Goal: Transaction & Acquisition: Purchase product/service

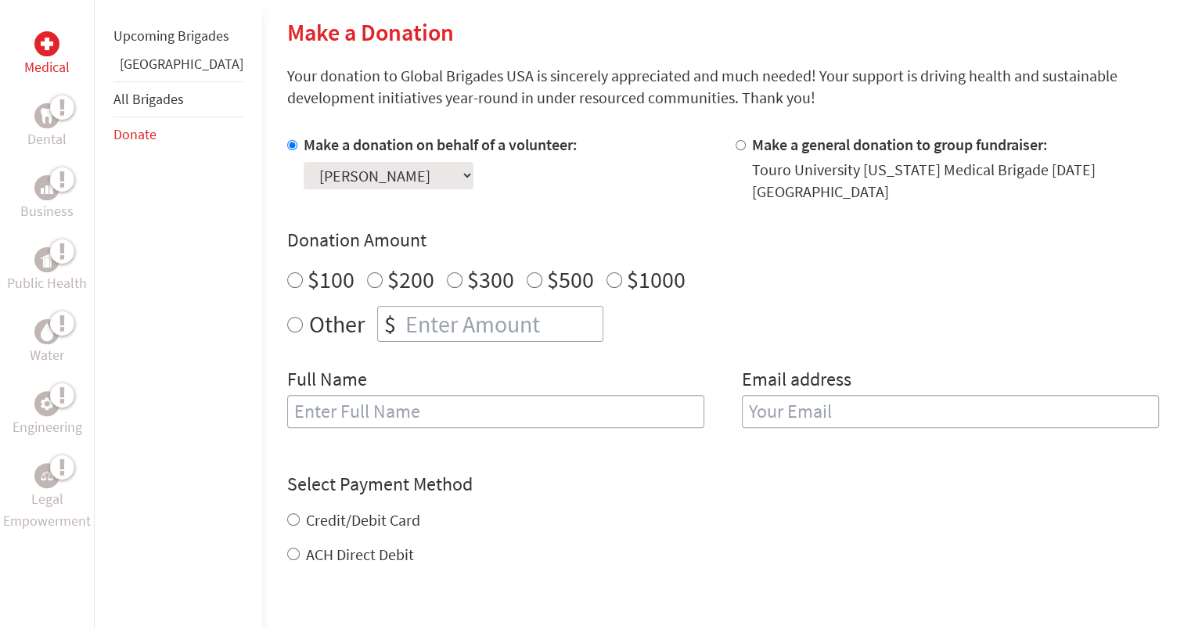
scroll to position [410, 0]
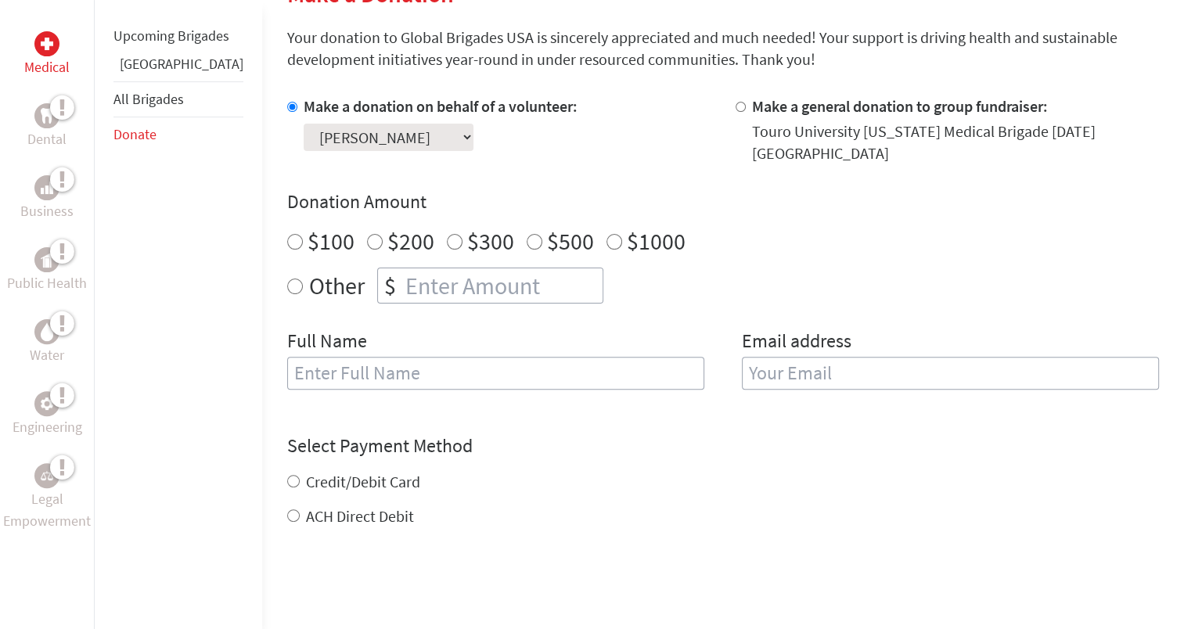
radio input "true"
click at [402, 276] on input "number" at bounding box center [502, 285] width 200 height 34
type input "1"
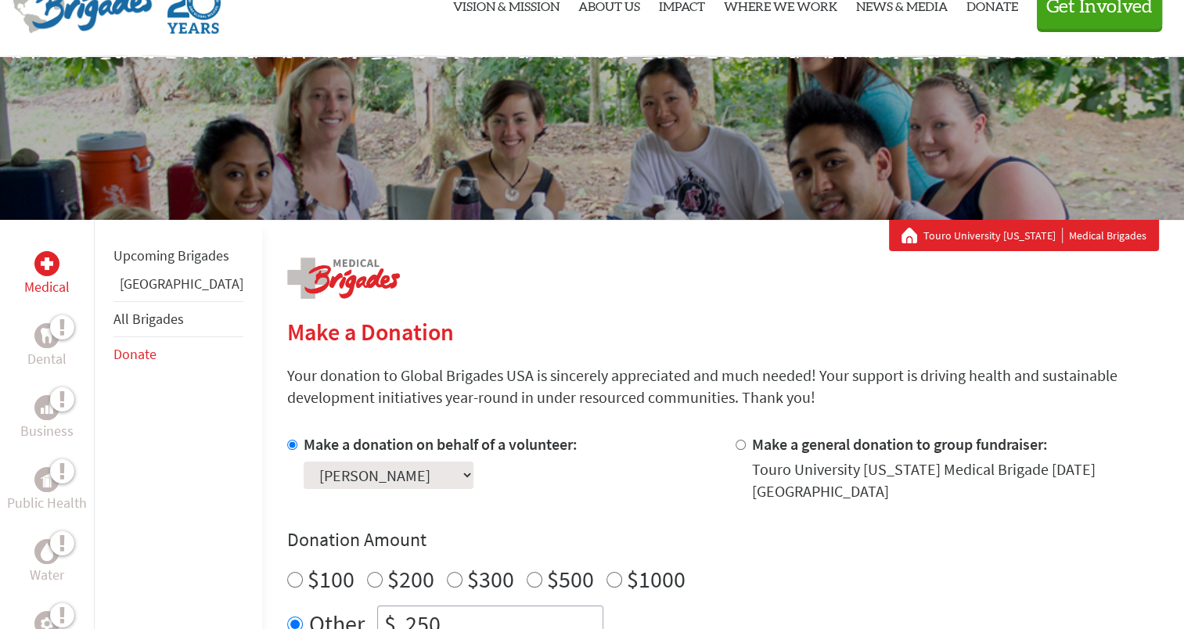
scroll to position [0, 0]
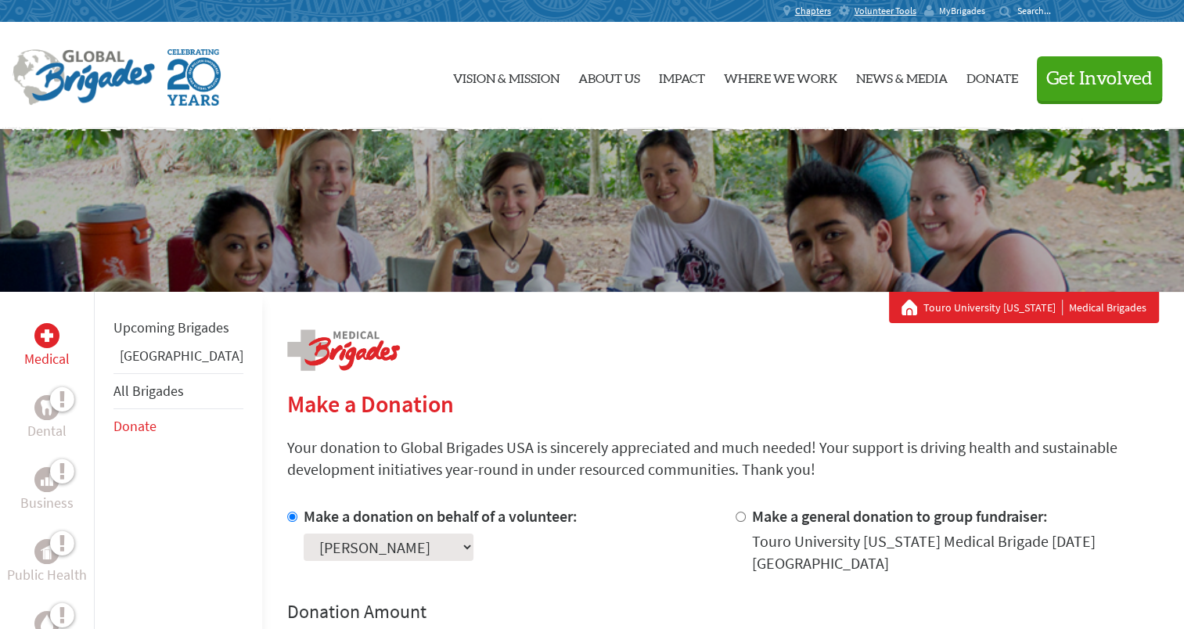
type input "250"
click at [950, 8] on span "MyBrigades" at bounding box center [962, 11] width 46 height 13
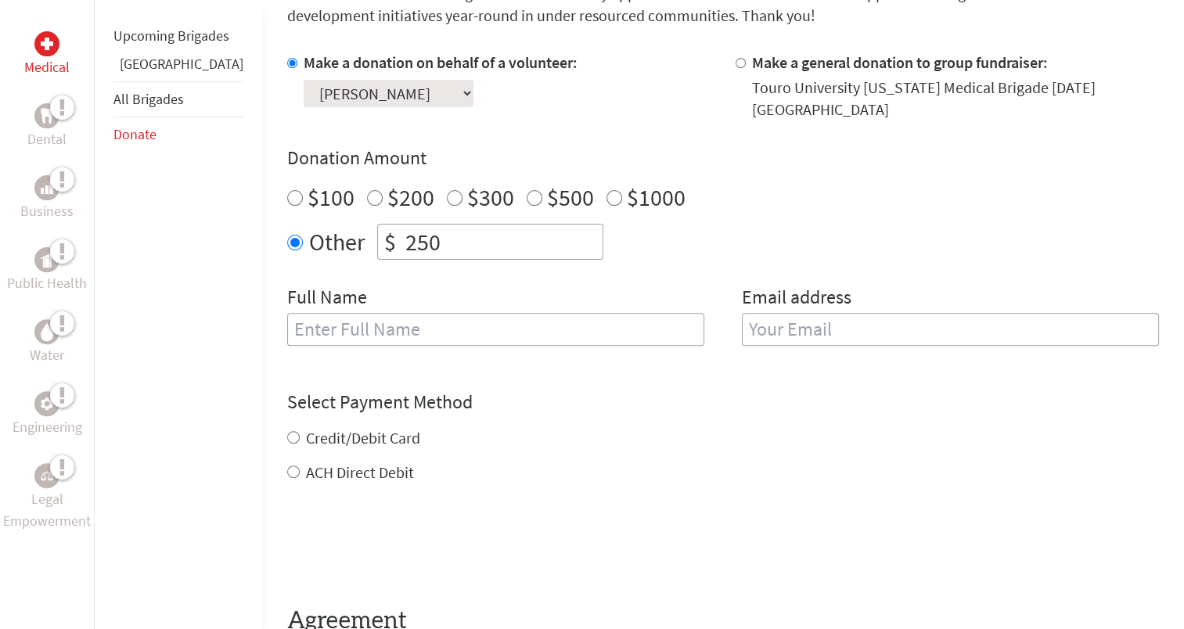
scroll to position [457, 0]
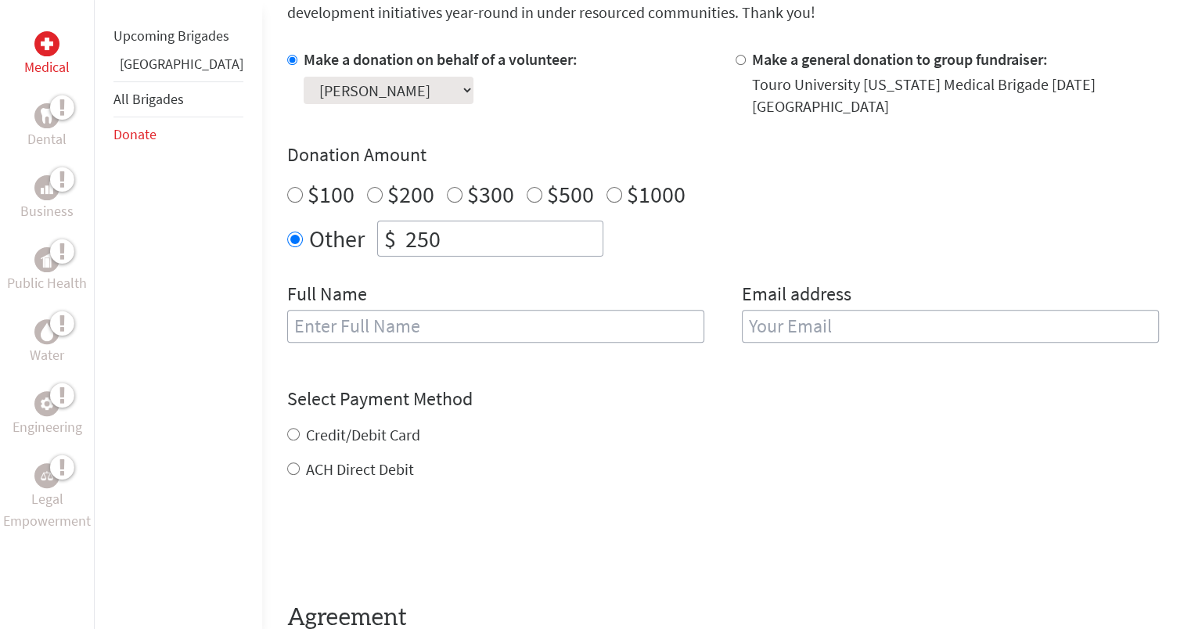
click at [354, 310] on input "text" at bounding box center [495, 326] width 417 height 33
type input "[PERSON_NAME]"
type input "`"
type input "[EMAIL_ADDRESS][DOMAIN_NAME]"
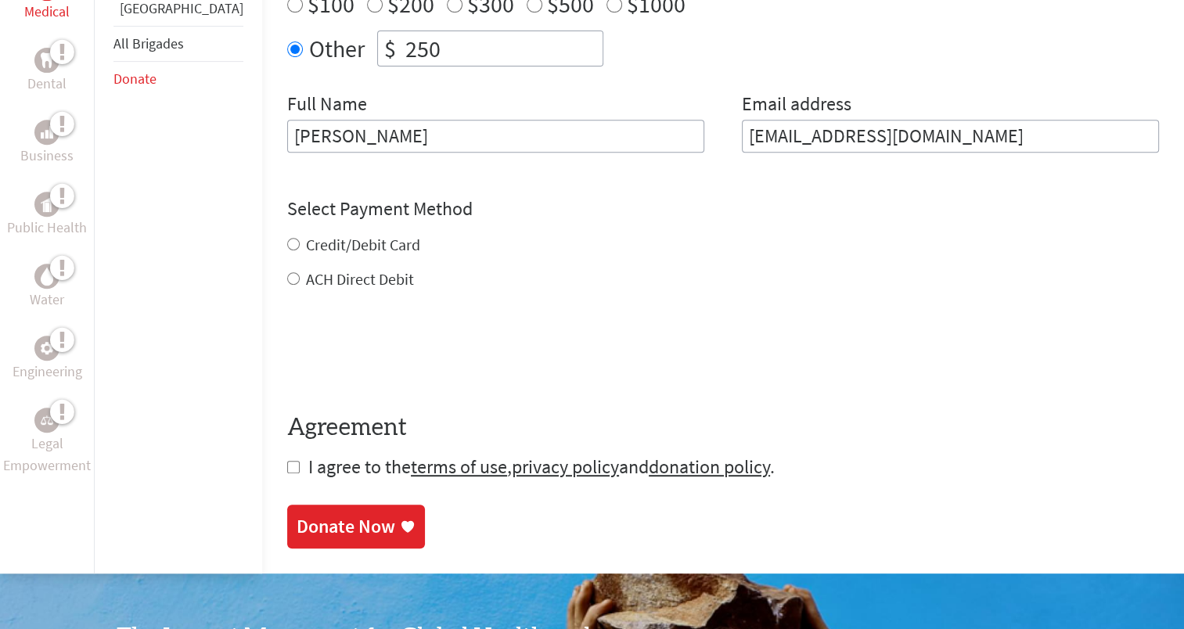
scroll to position [692, 0]
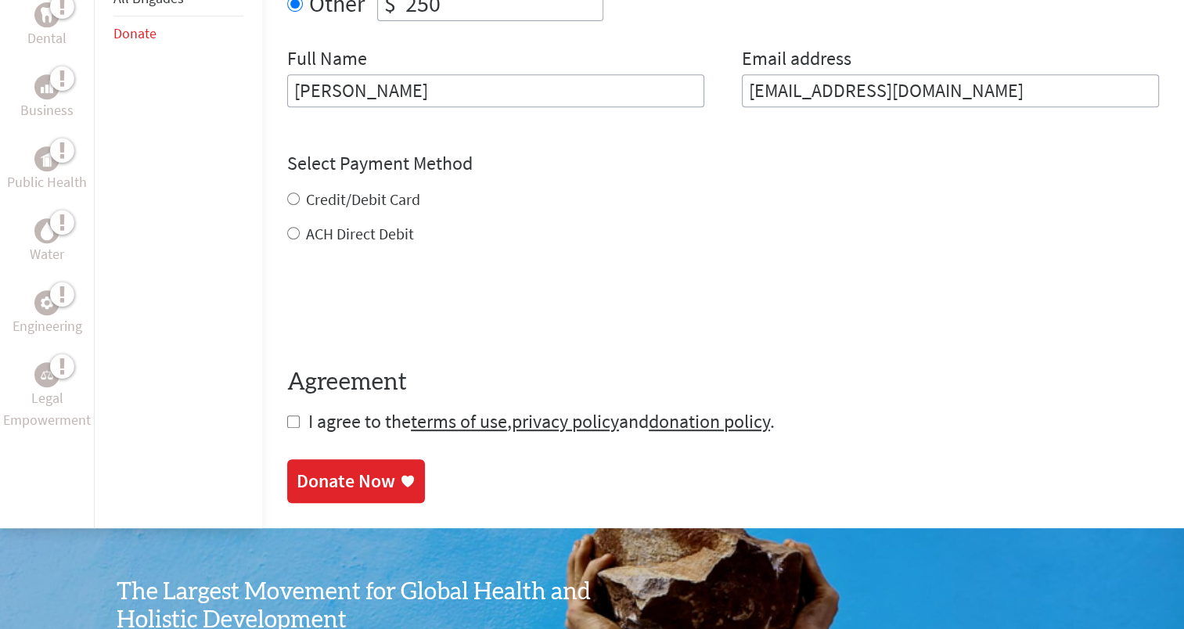
click at [346, 192] on div "Credit/Debit Card ACH Direct Debit" at bounding box center [723, 217] width 872 height 56
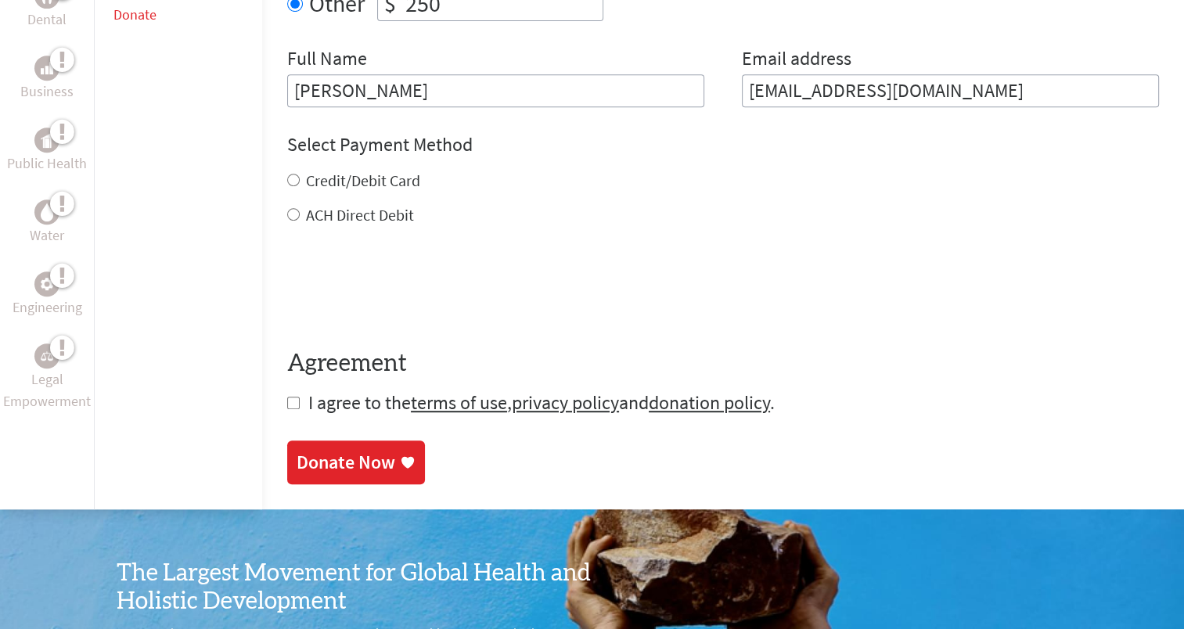
click at [287, 174] on input "Credit/Debit Card" at bounding box center [293, 180] width 13 height 13
radio input "true"
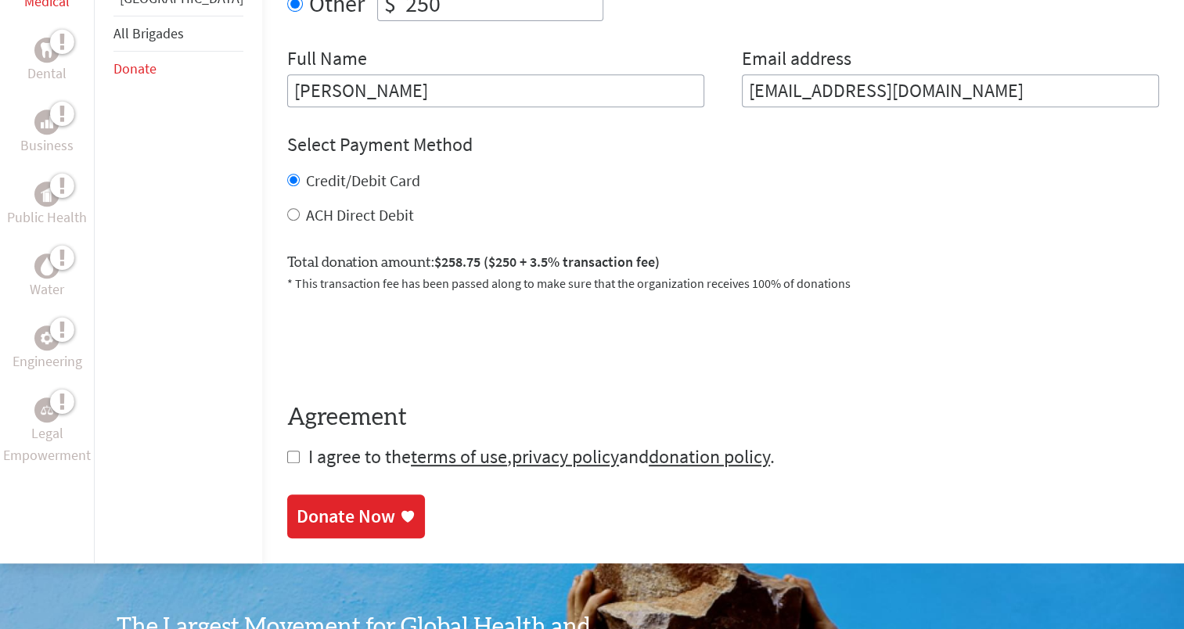
click at [287, 208] on input "ACH Direct Debit" at bounding box center [293, 214] width 13 height 13
radio input "true"
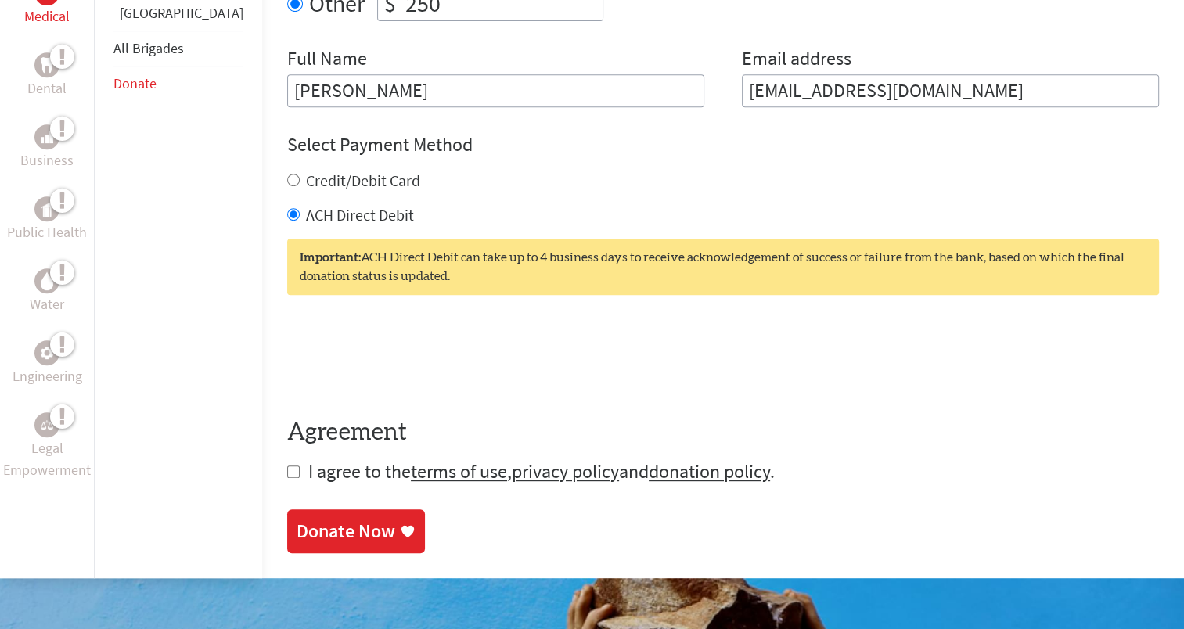
click at [287, 466] on input "checkbox" at bounding box center [293, 472] width 13 height 13
checkbox input "true"
click at [313, 529] on div "Donate Now" at bounding box center [346, 532] width 99 height 25
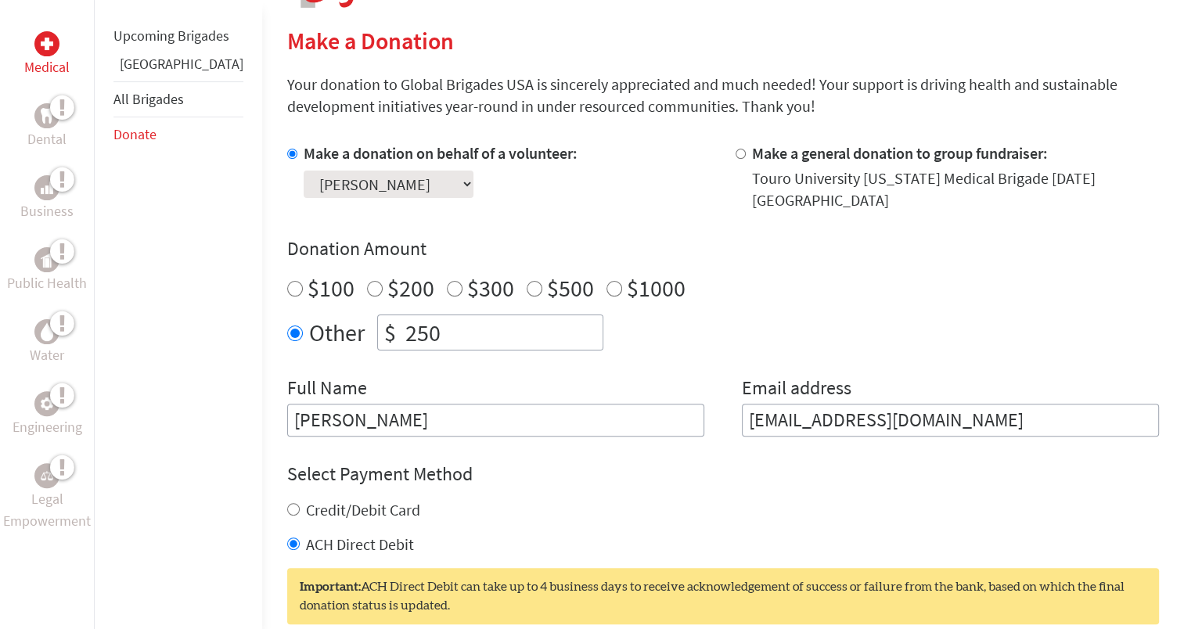
scroll to position [377, 0]
